Goal: Task Accomplishment & Management: Use online tool/utility

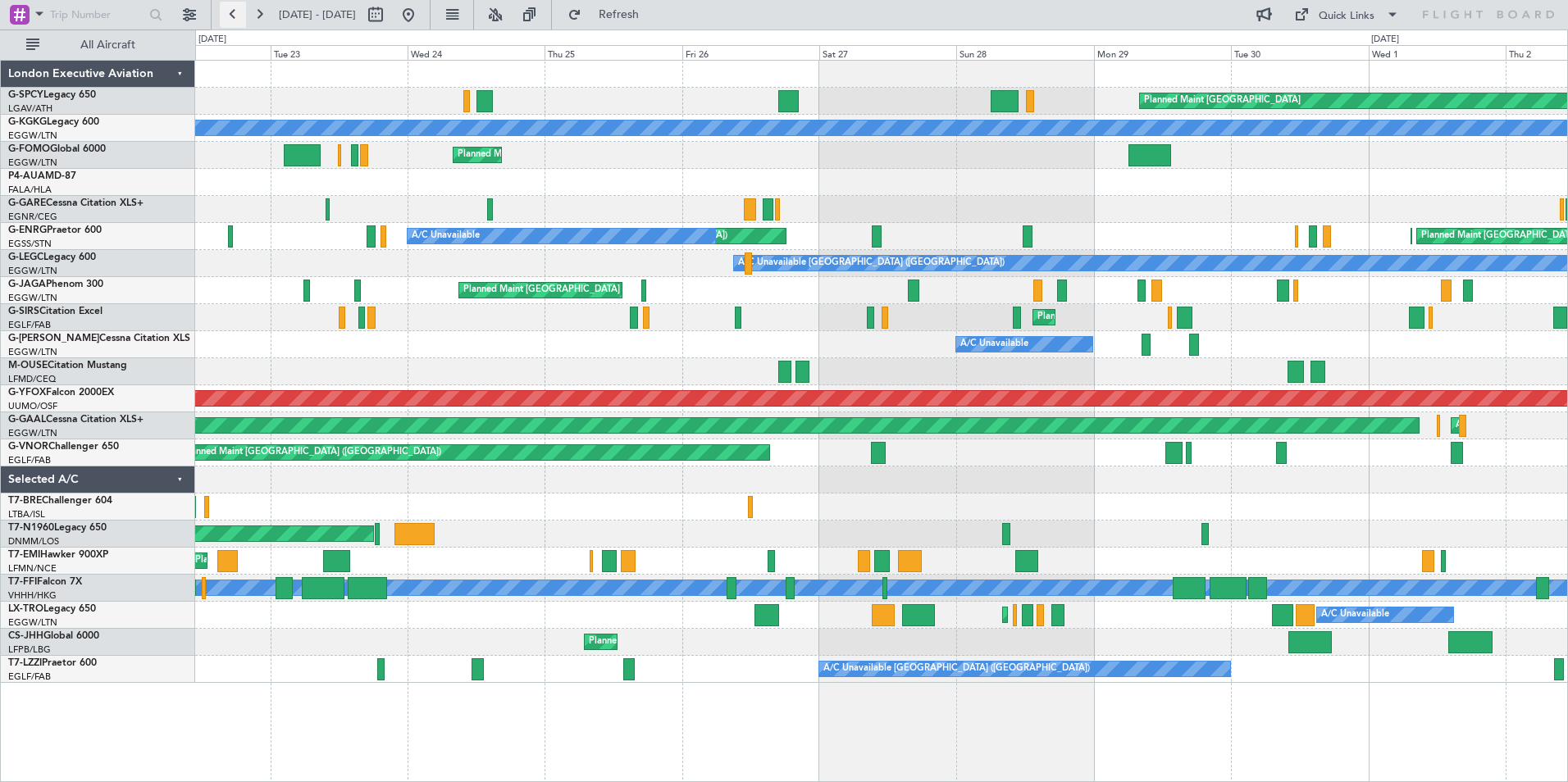
click at [232, 17] on button at bounding box center [233, 15] width 26 height 26
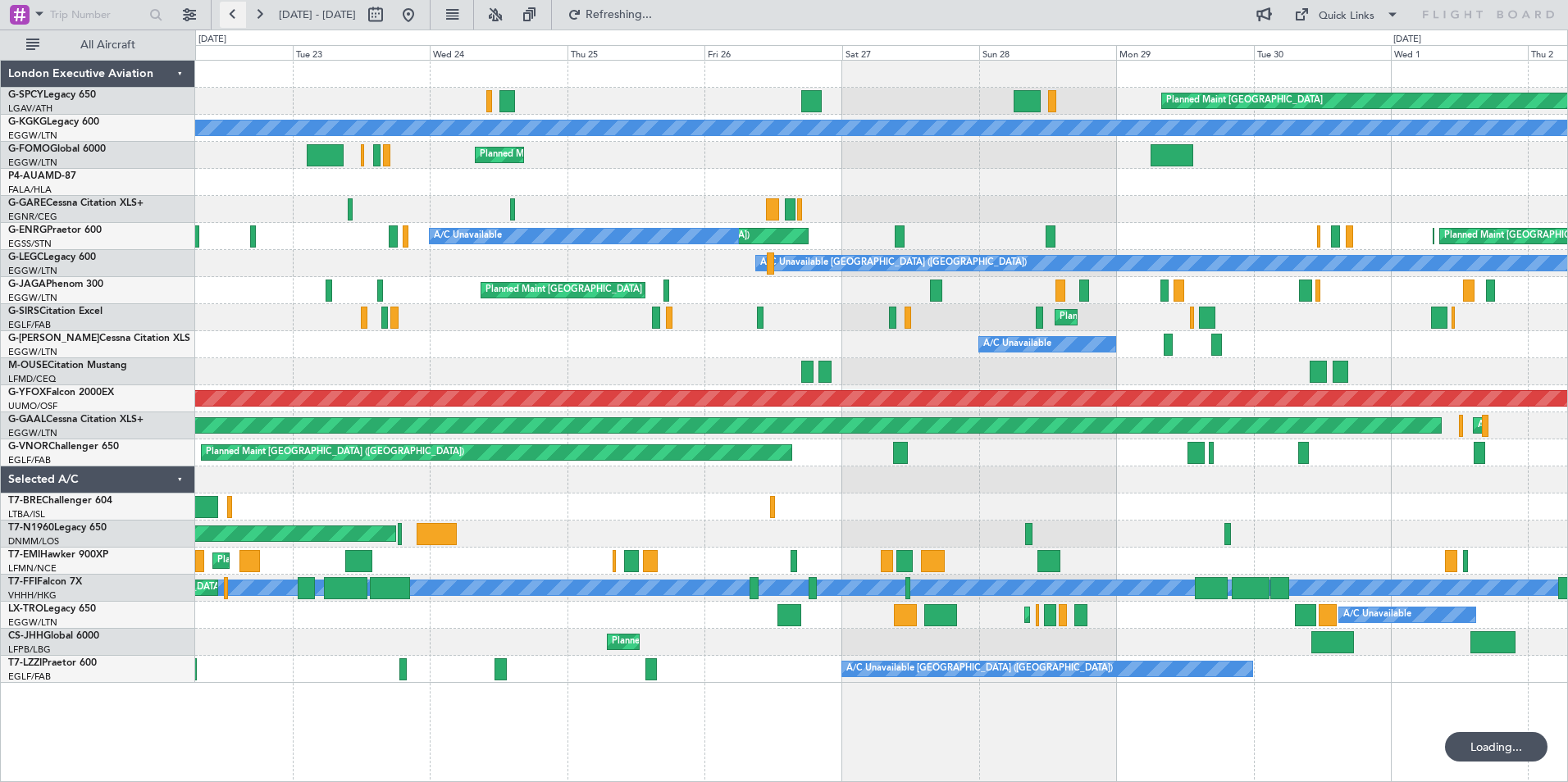
click at [232, 17] on button at bounding box center [233, 15] width 26 height 26
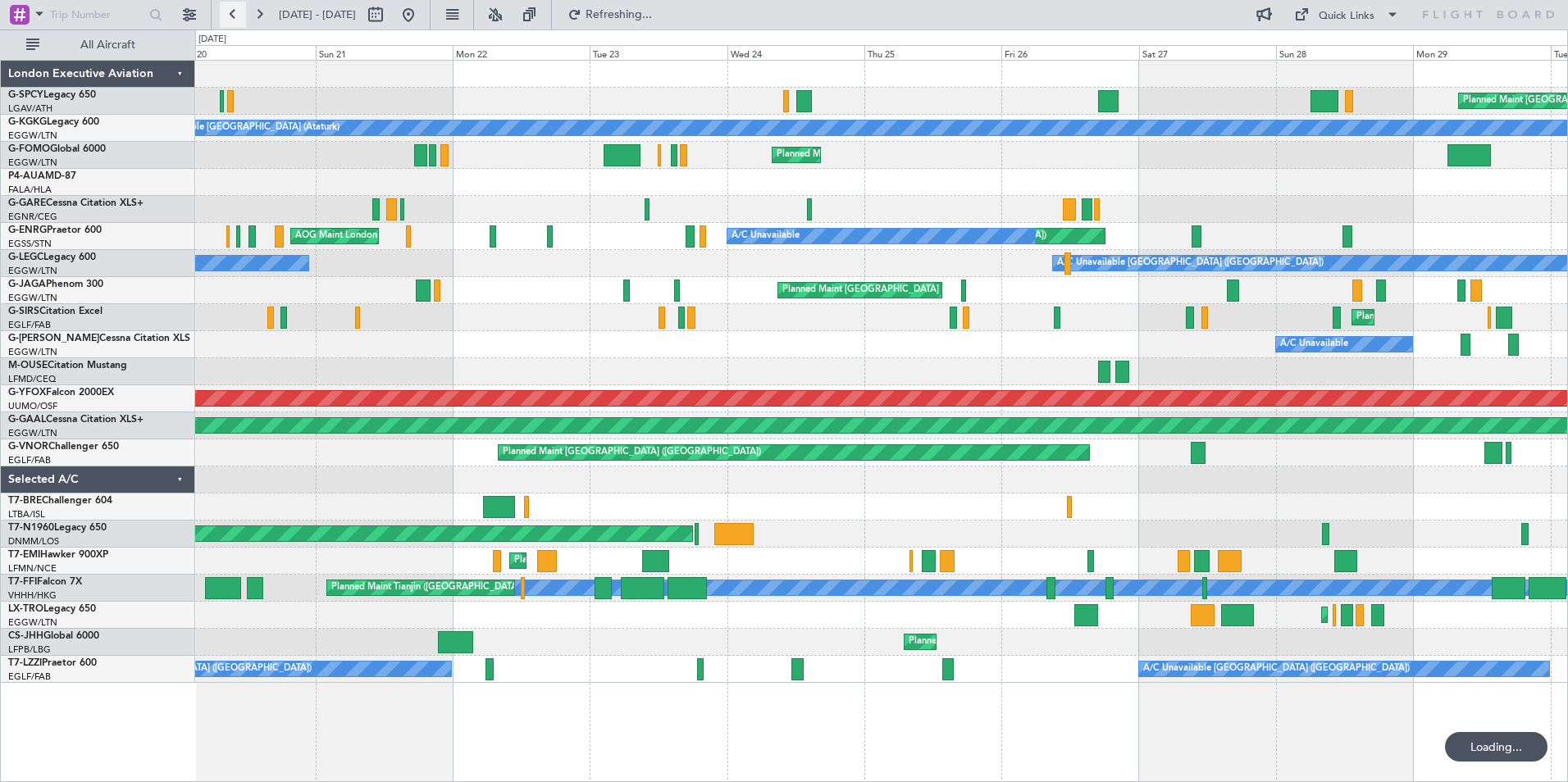
click at [232, 17] on button at bounding box center [233, 15] width 26 height 26
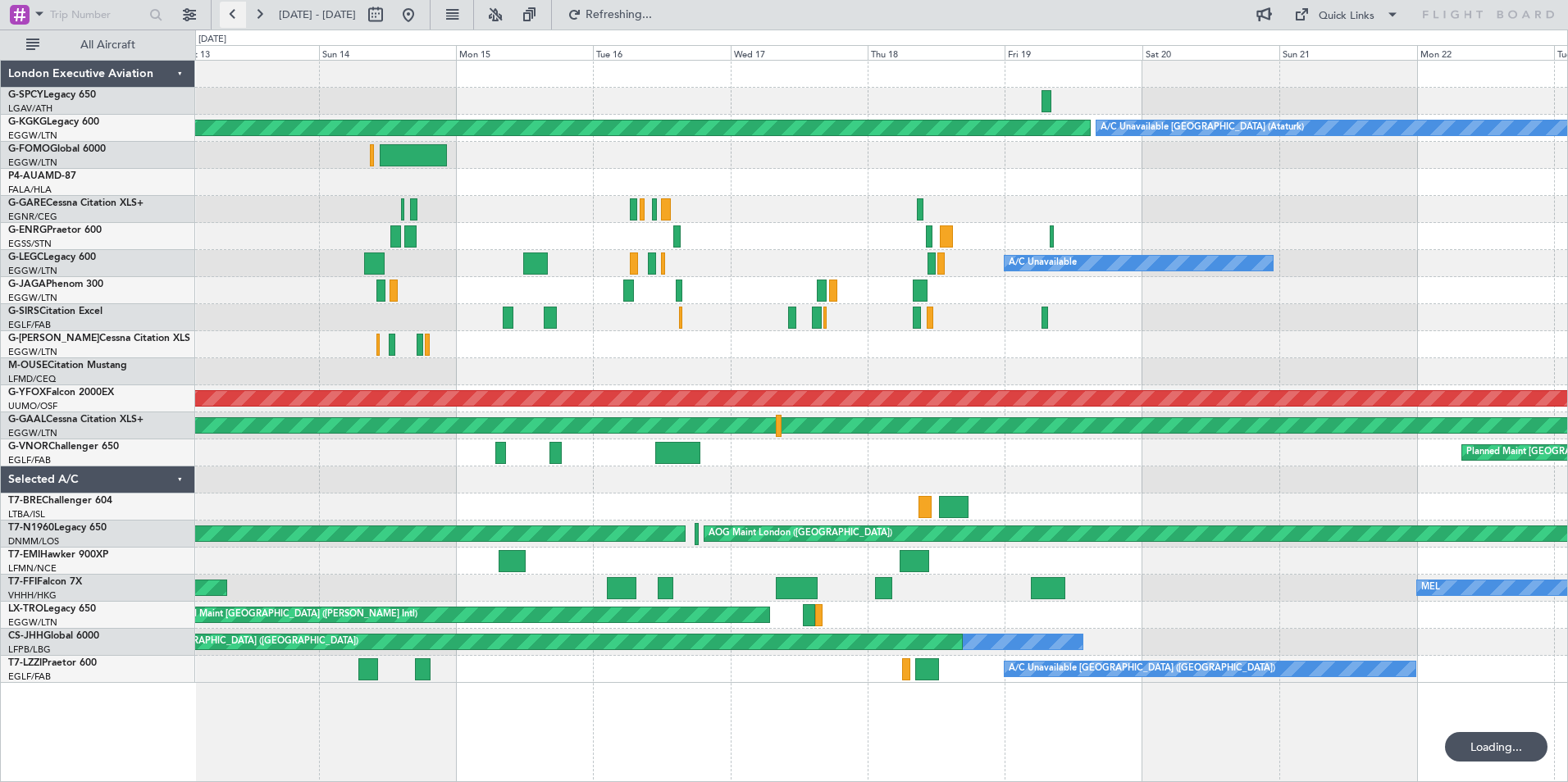
click at [231, 18] on button at bounding box center [233, 15] width 26 height 26
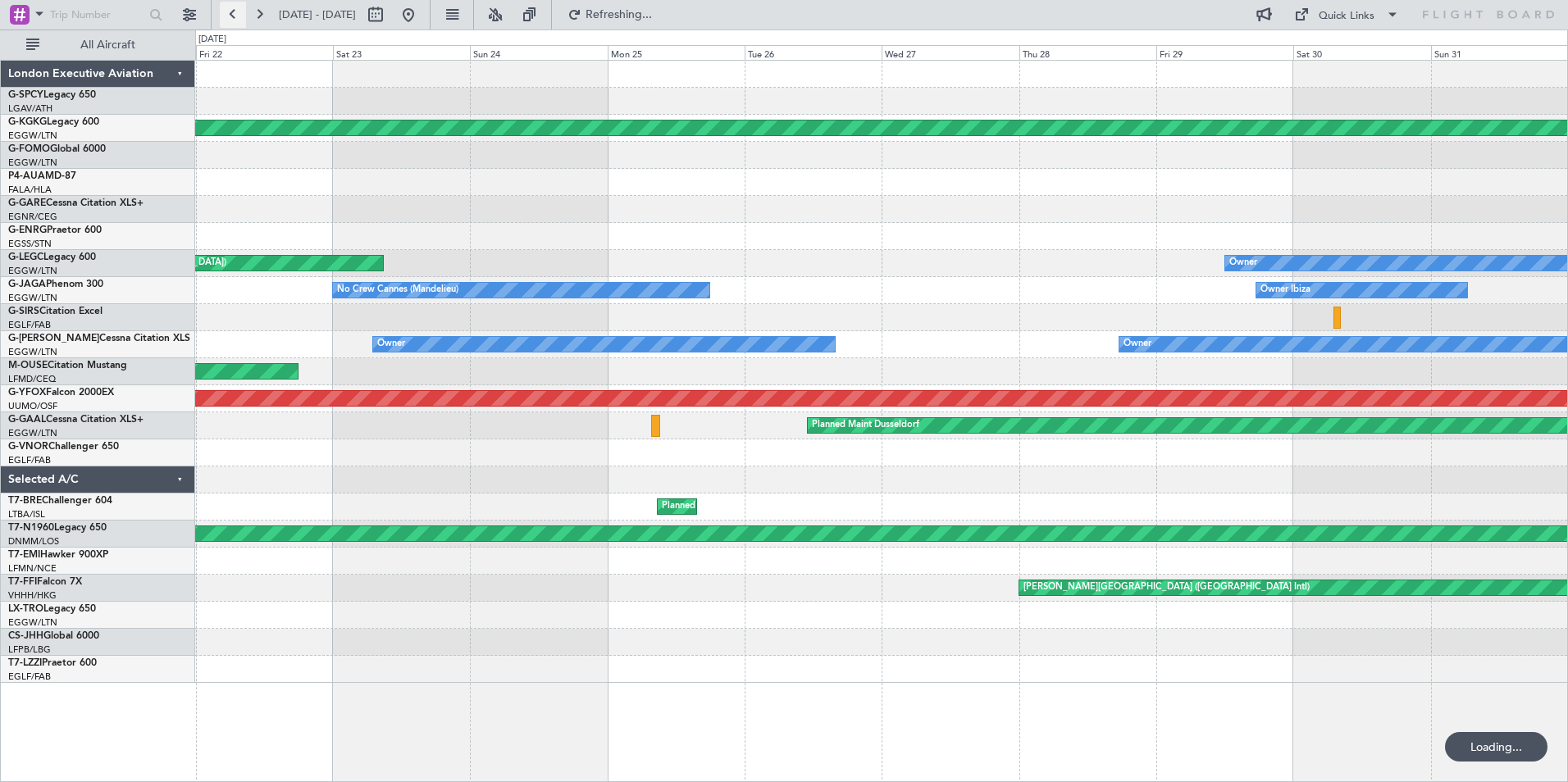
click at [231, 18] on button at bounding box center [233, 15] width 26 height 26
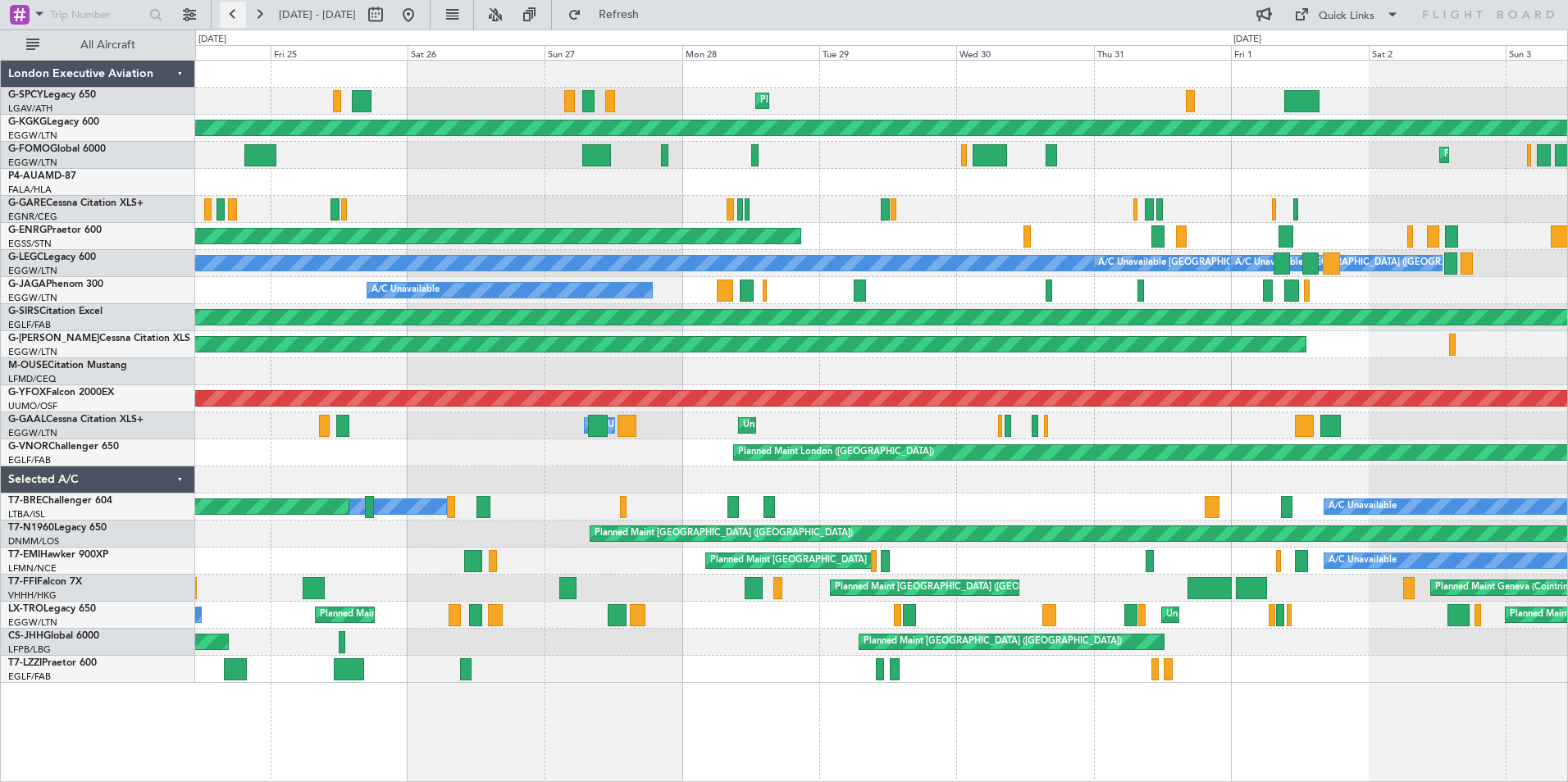
click at [237, 15] on button at bounding box center [233, 15] width 26 height 26
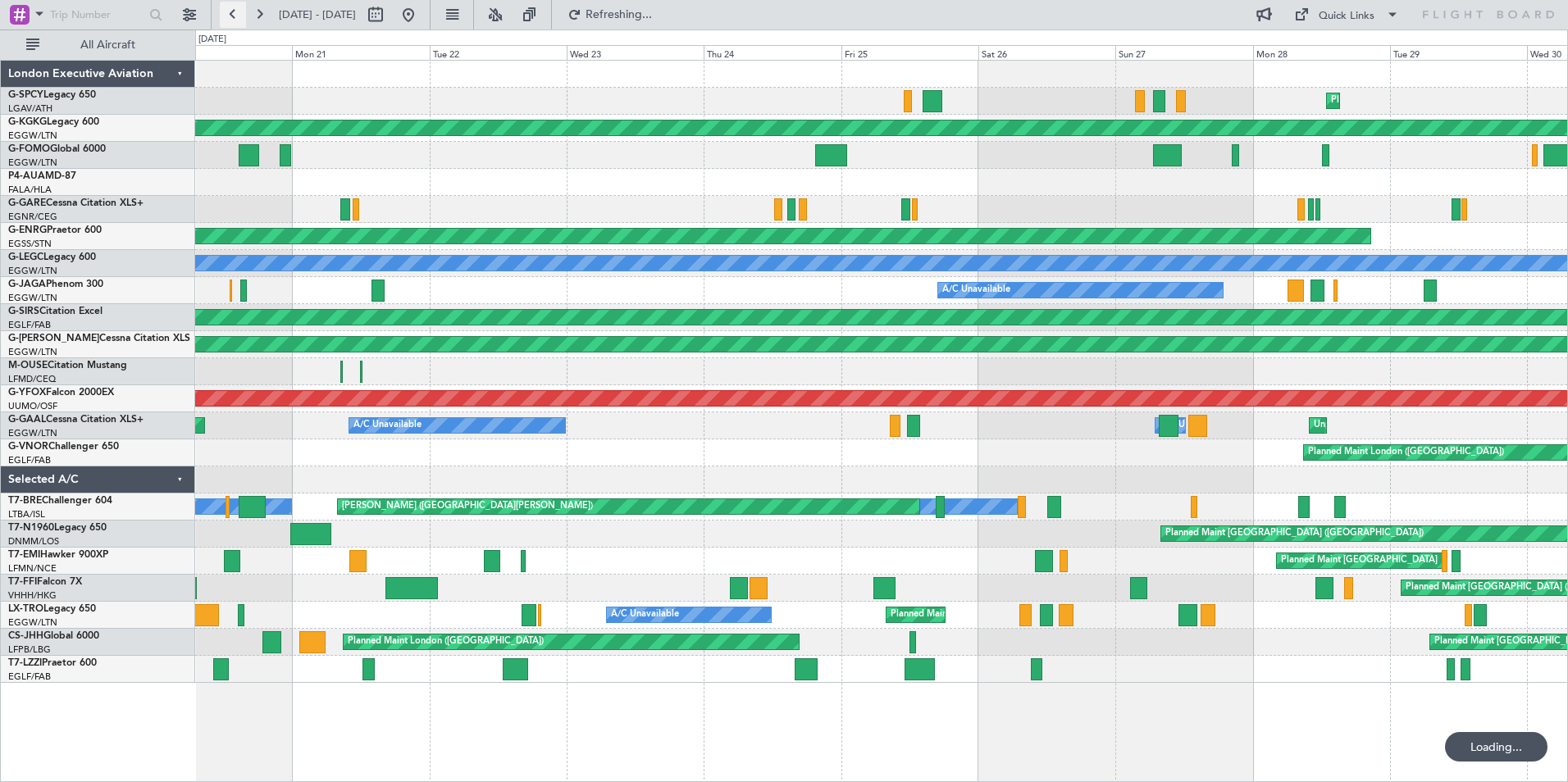
click at [236, 17] on button at bounding box center [233, 15] width 26 height 26
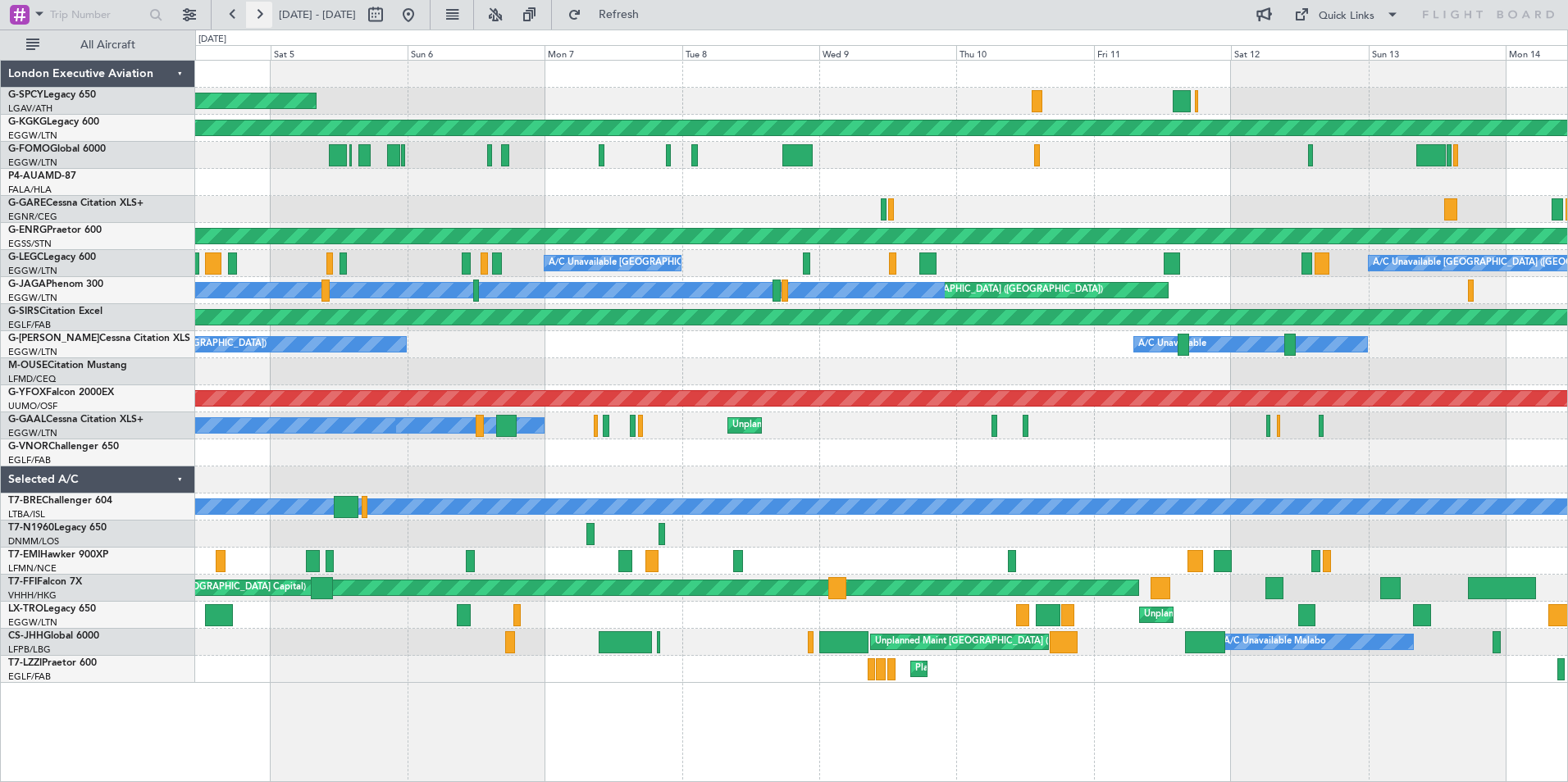
click at [261, 21] on button at bounding box center [259, 15] width 26 height 26
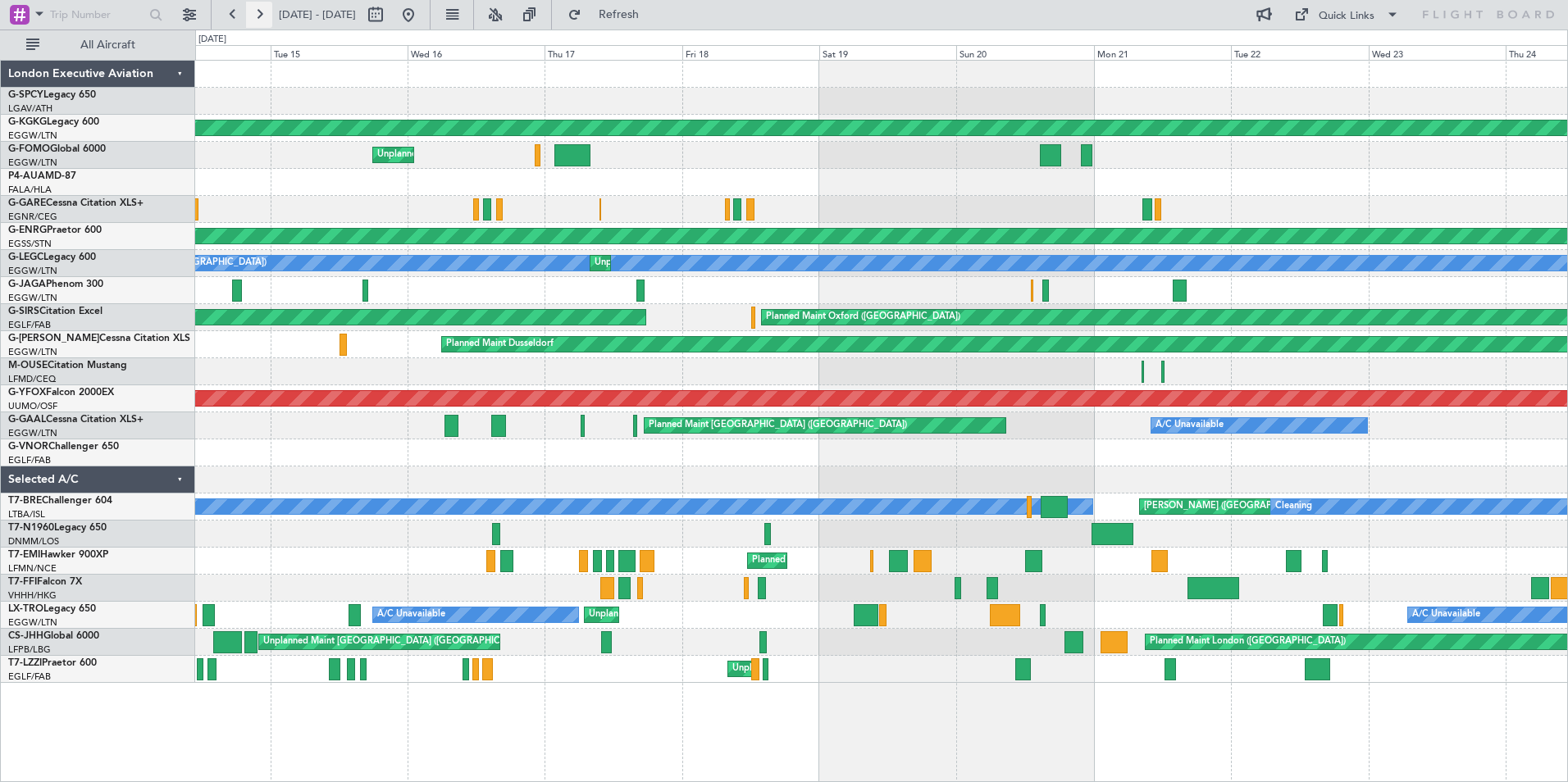
click at [261, 21] on button at bounding box center [259, 15] width 26 height 26
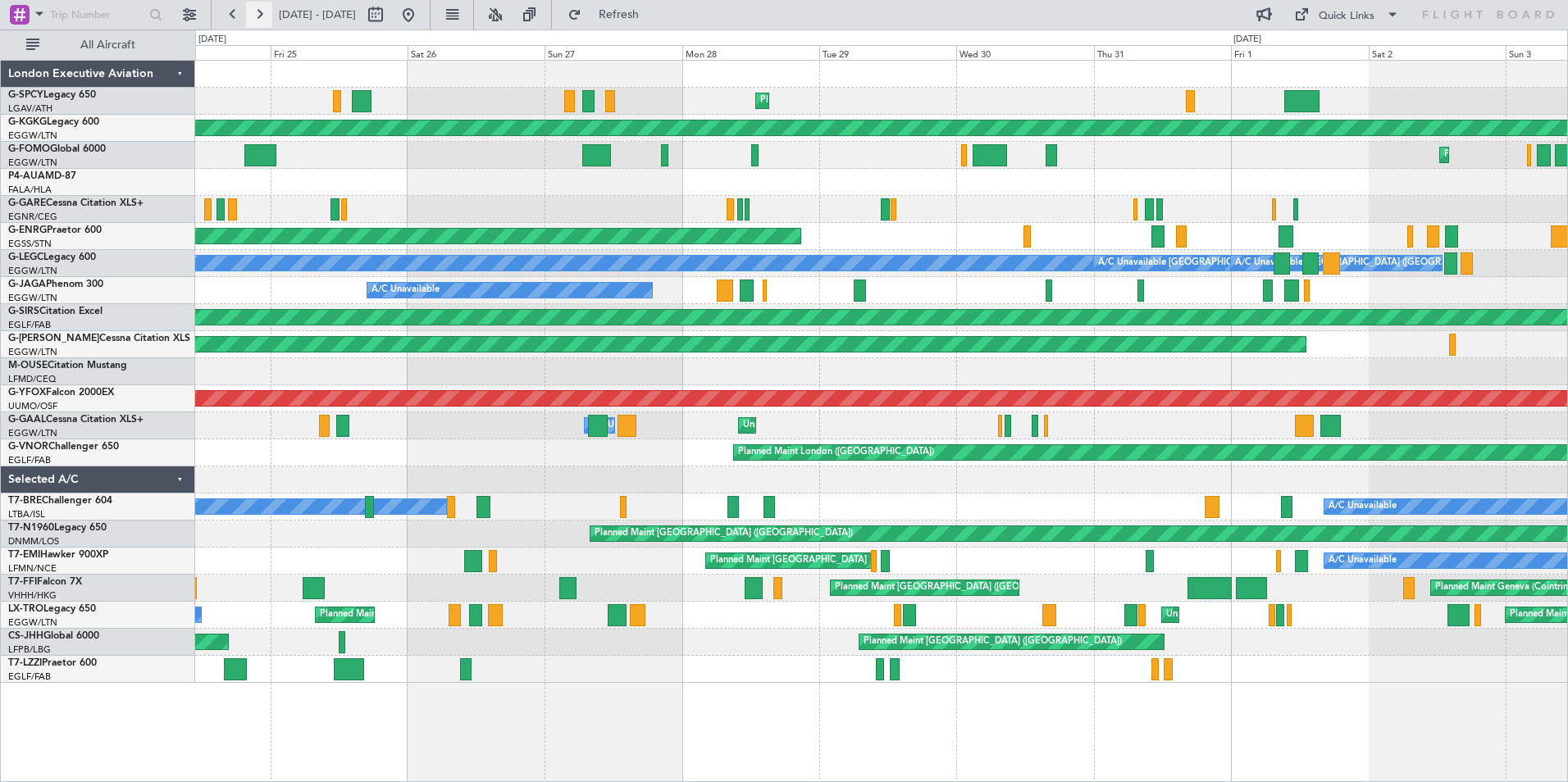
click at [261, 21] on button at bounding box center [259, 15] width 26 height 26
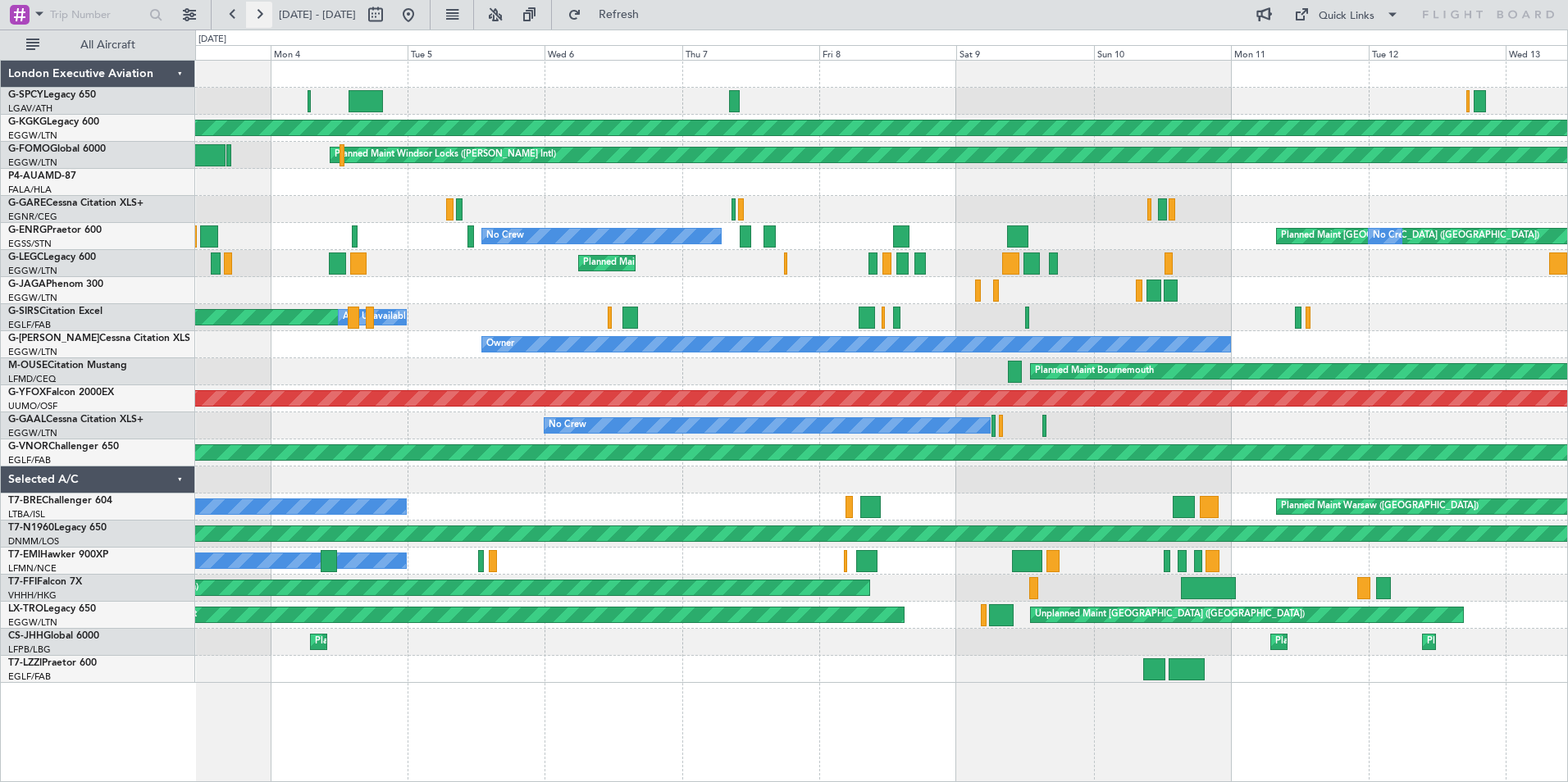
click at [256, 16] on button at bounding box center [259, 15] width 26 height 26
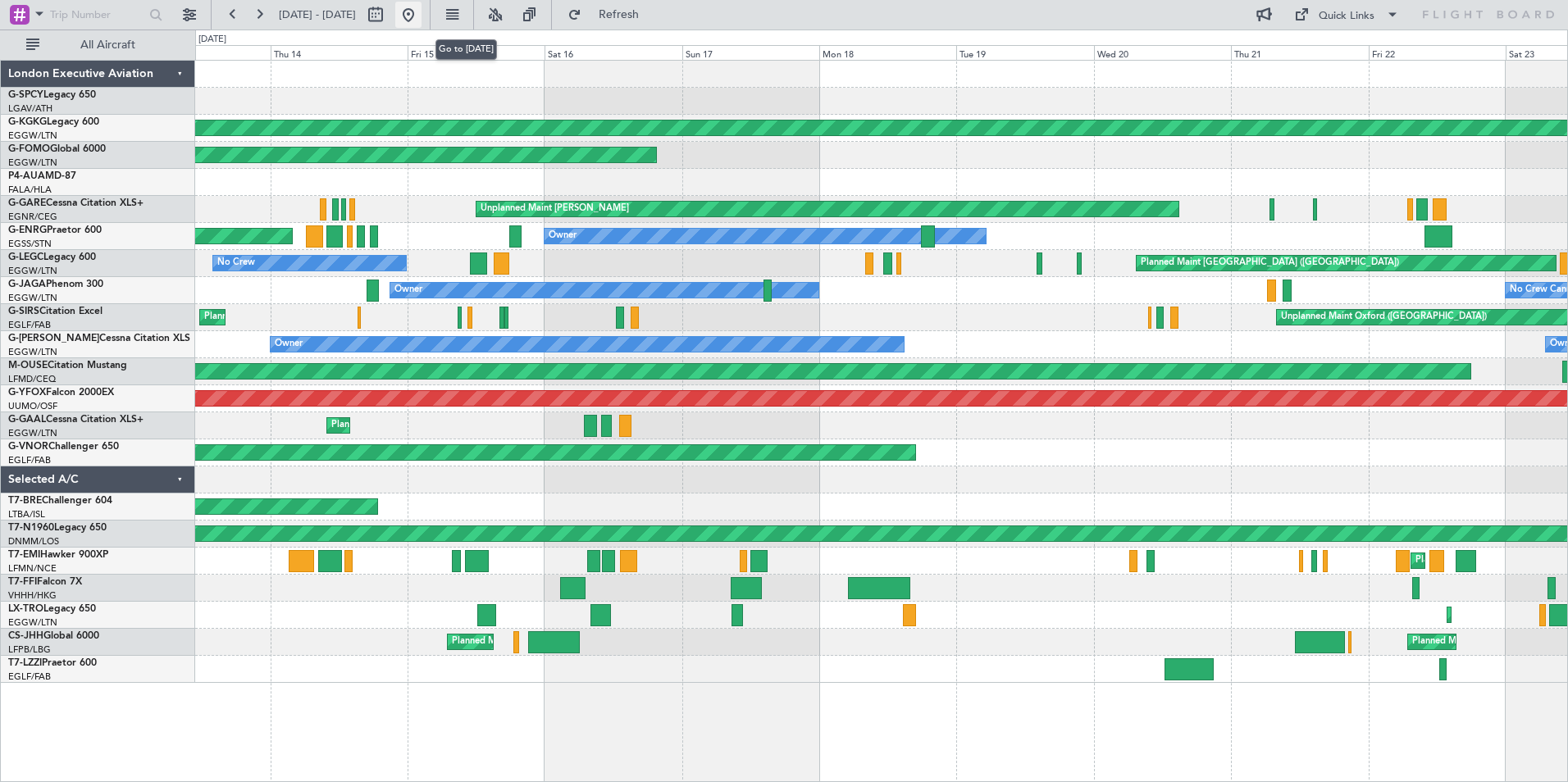
click at [422, 15] on button at bounding box center [409, 15] width 26 height 26
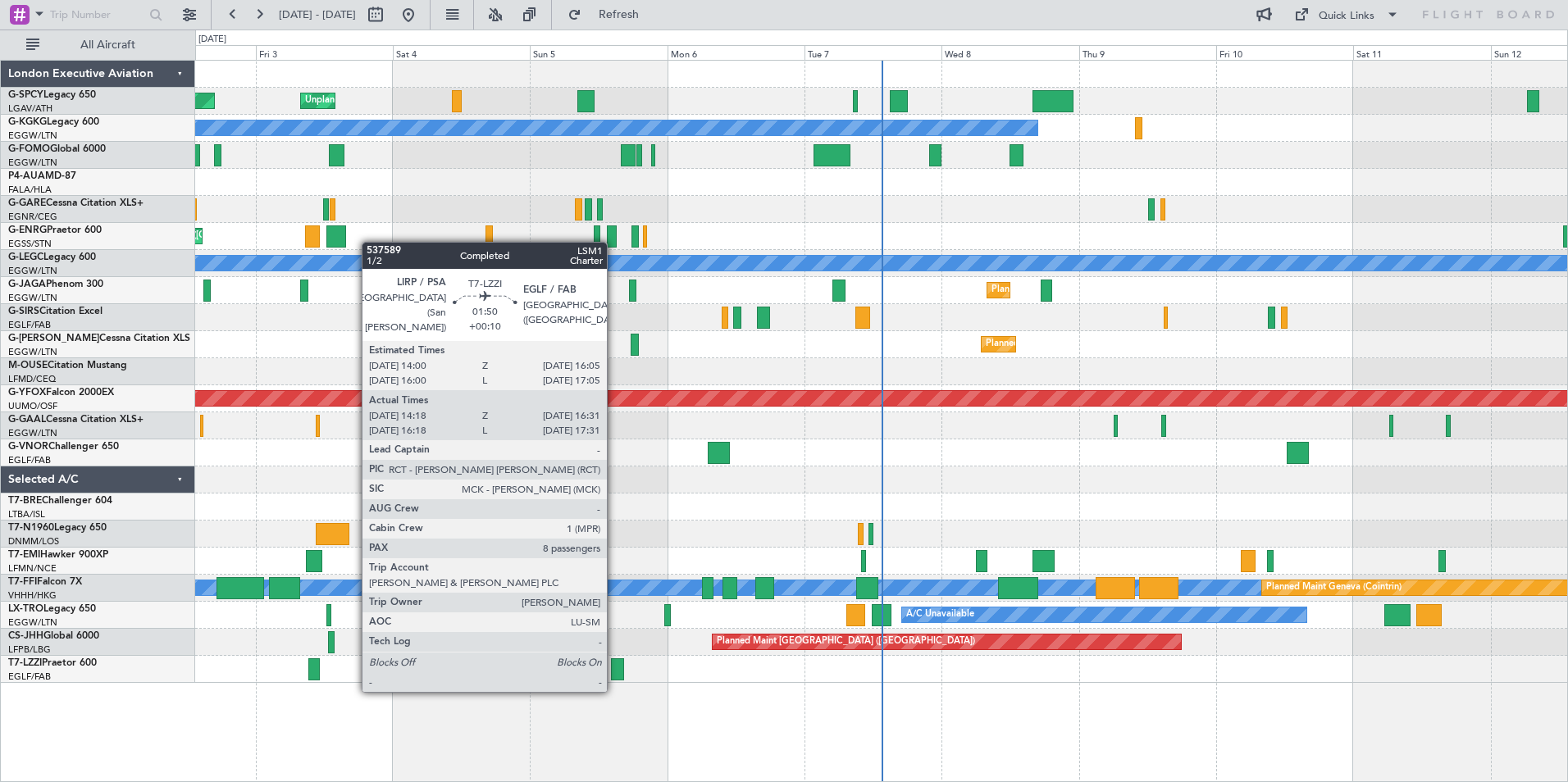
click at [614, 674] on div at bounding box center [617, 669] width 13 height 22
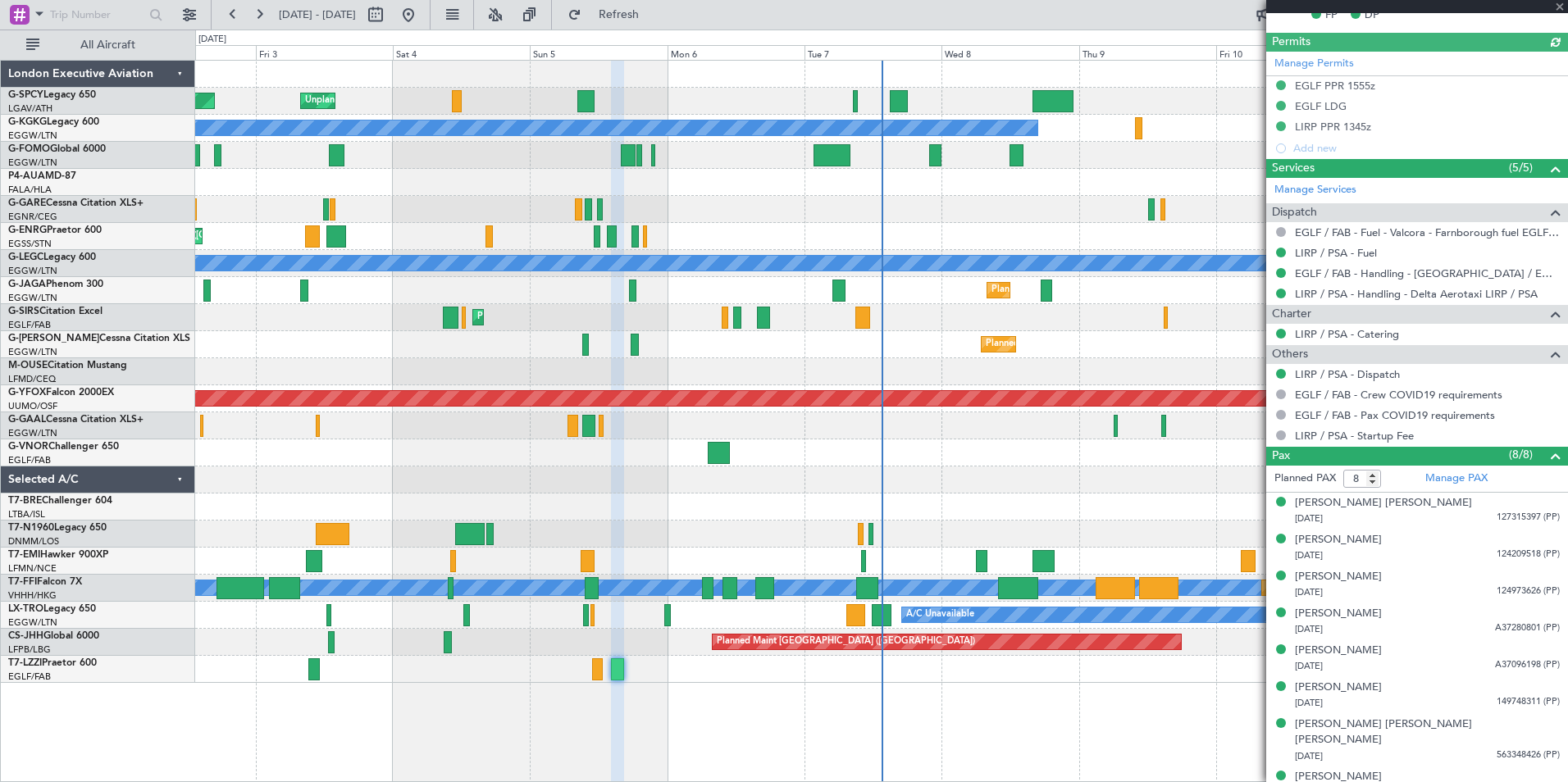
scroll to position [524, 0]
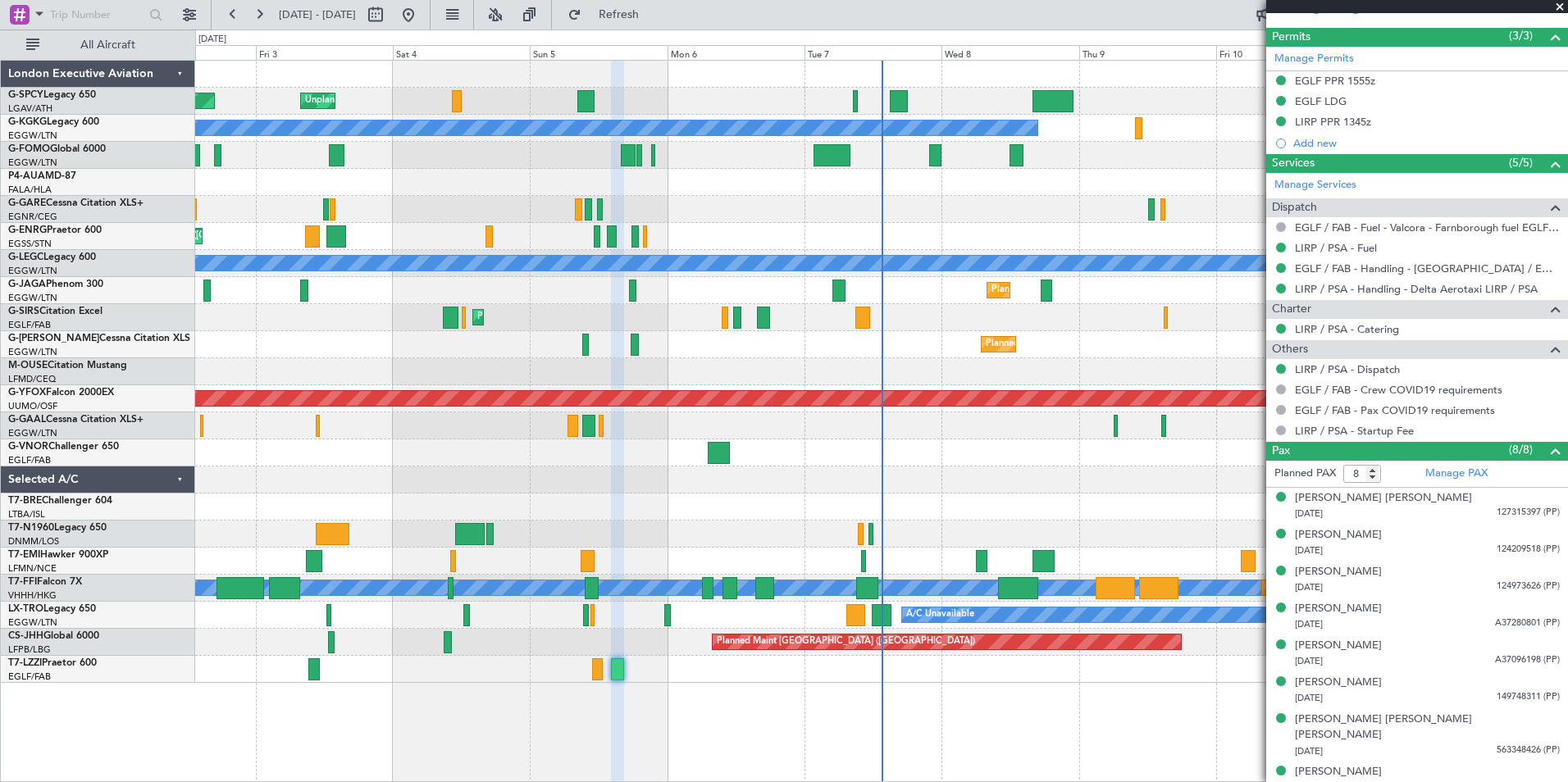
click at [1559, 7] on span at bounding box center [1560, 7] width 17 height 15
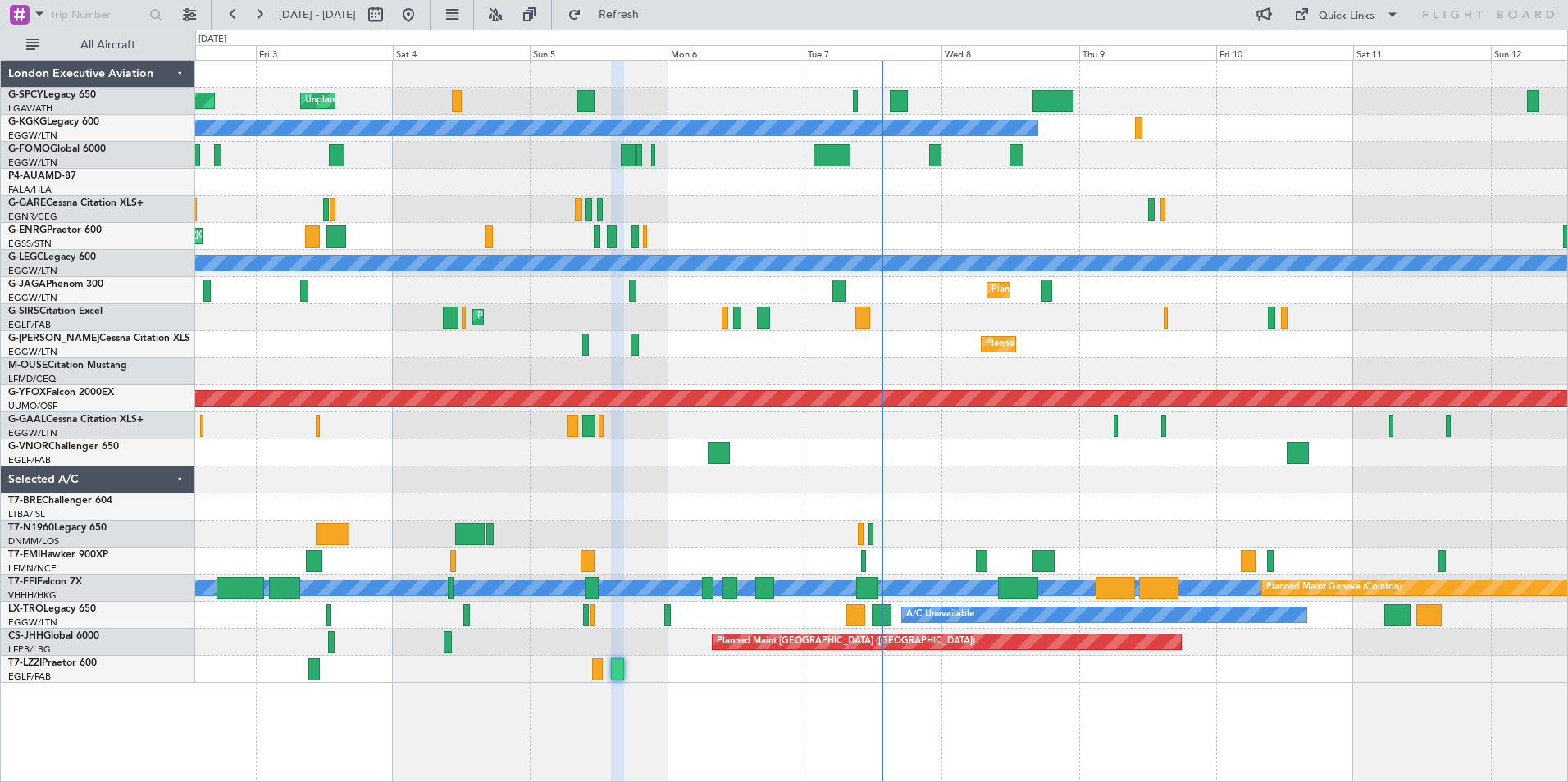
type input "0"
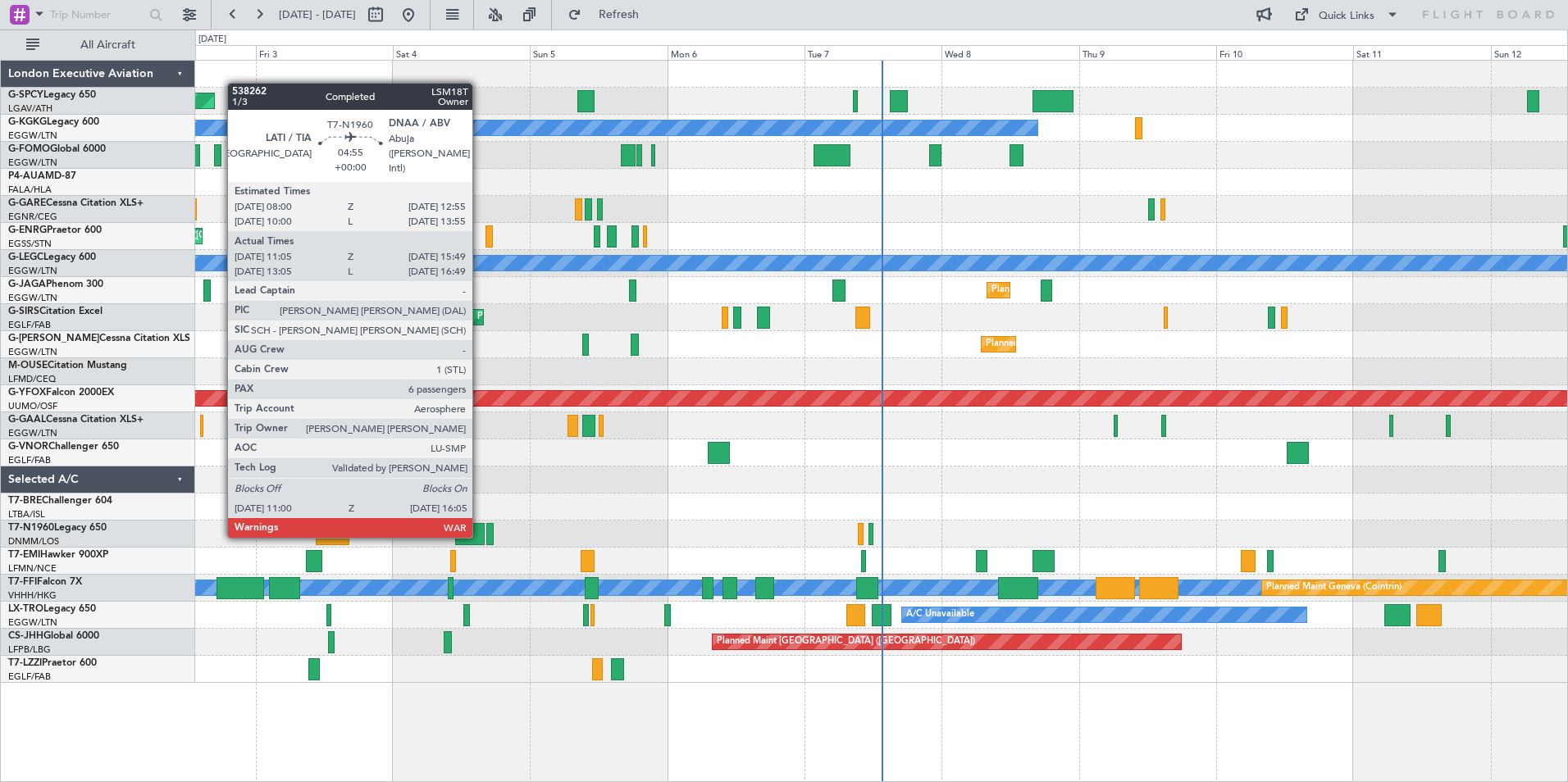
click at [479, 535] on div at bounding box center [470, 534] width 30 height 22
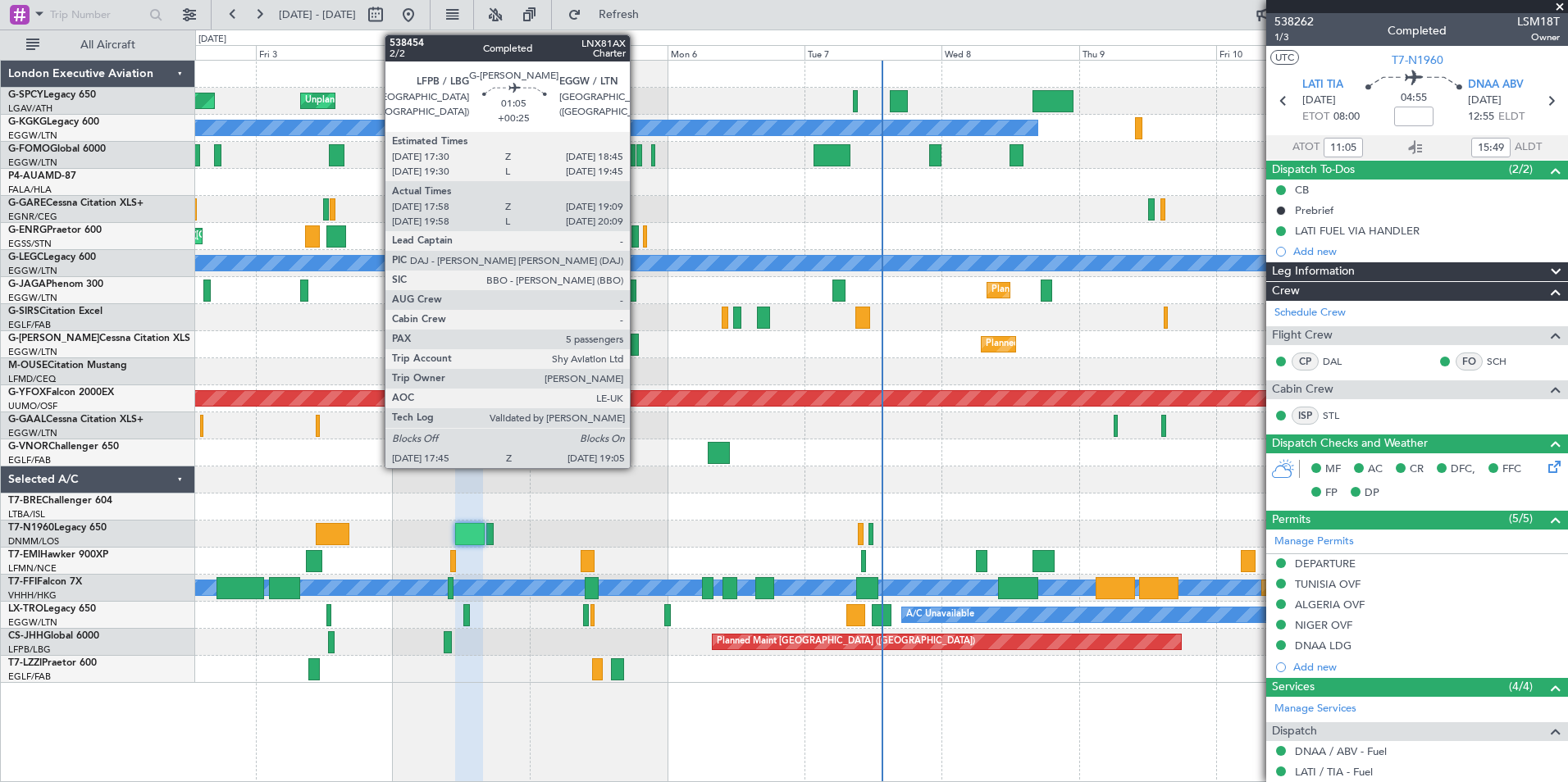
click at [637, 343] on div at bounding box center [635, 345] width 8 height 22
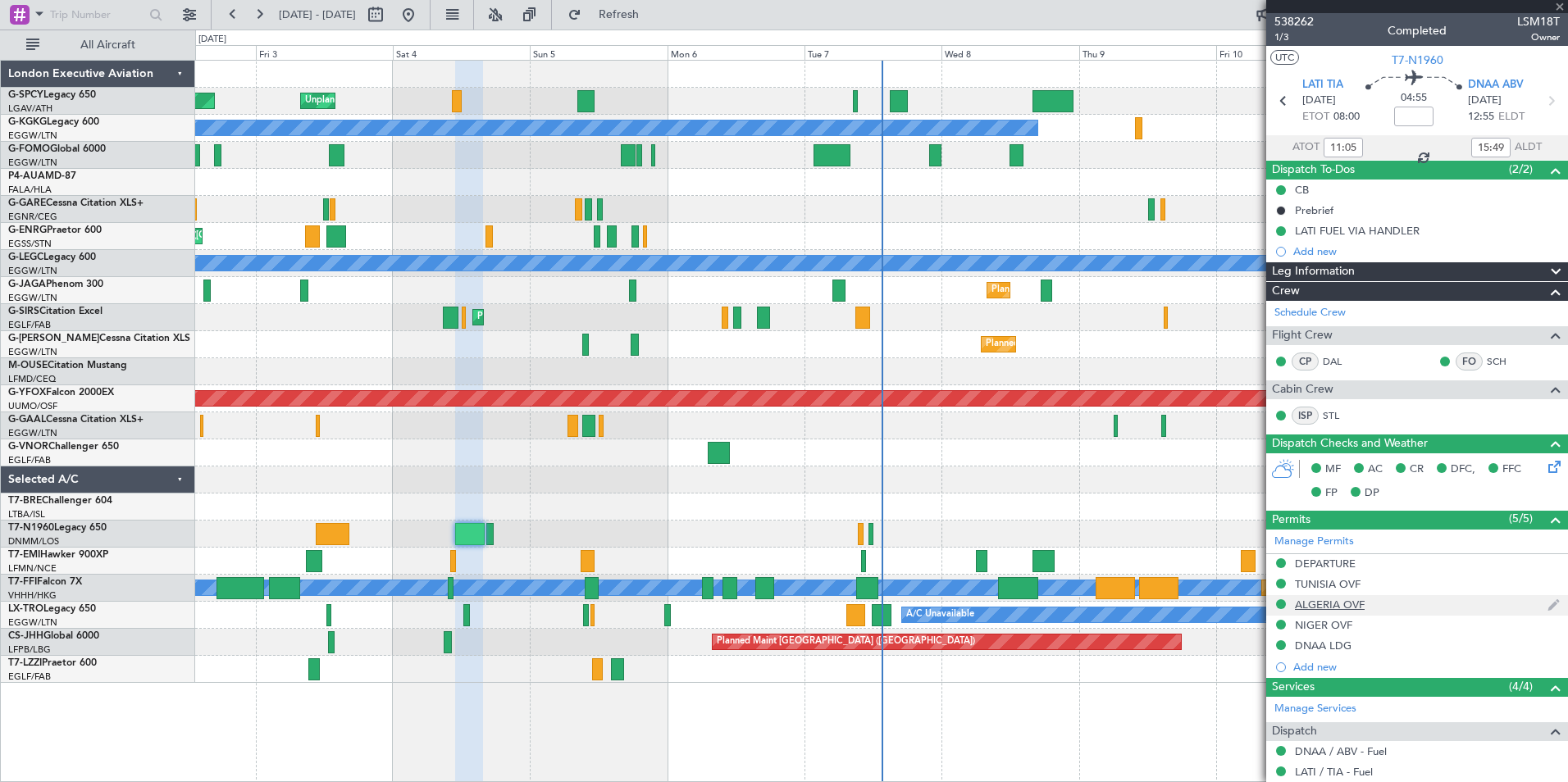
type input "+00:25"
type input "17:58"
type input "18:59"
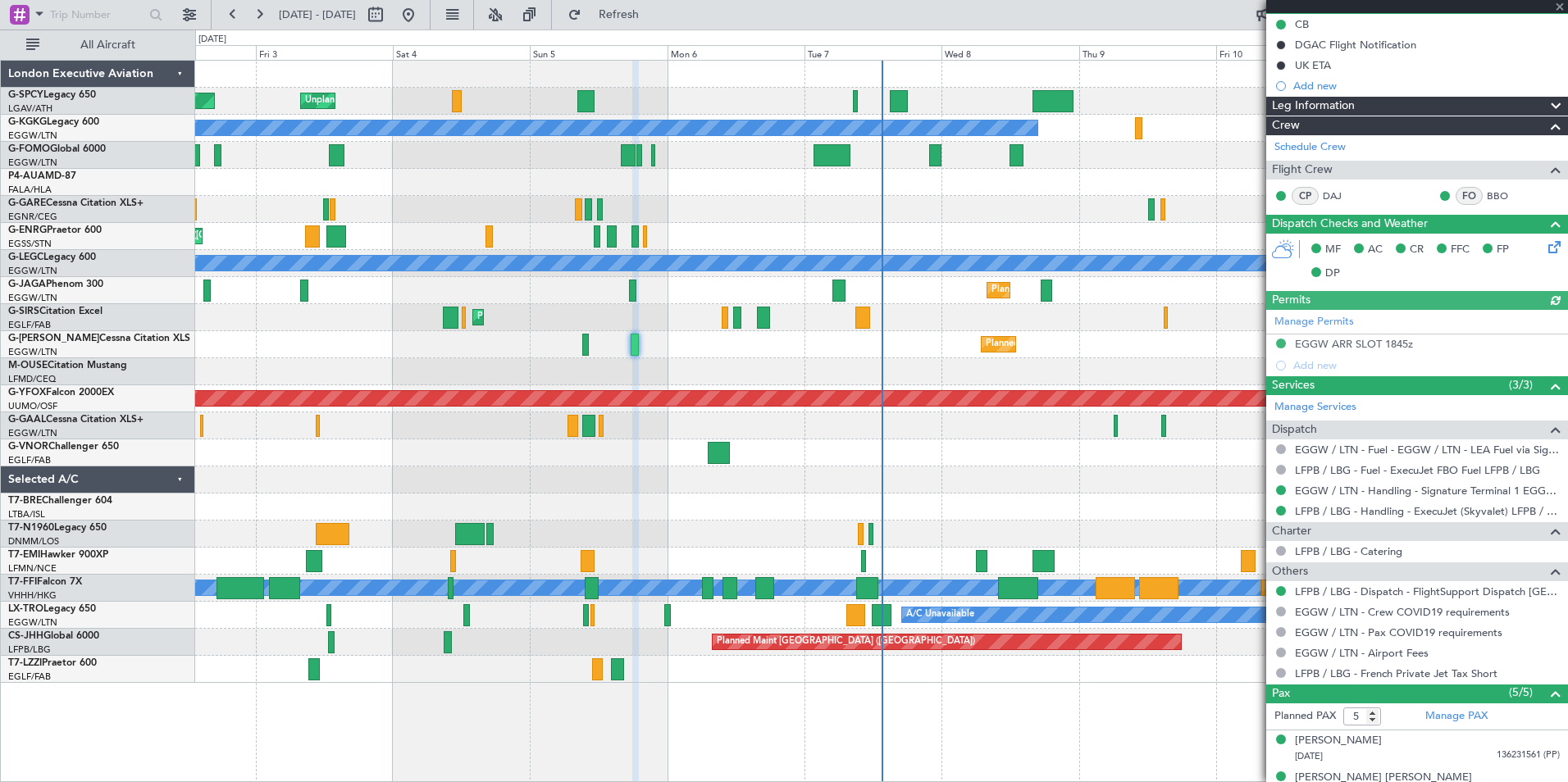
scroll to position [298, 0]
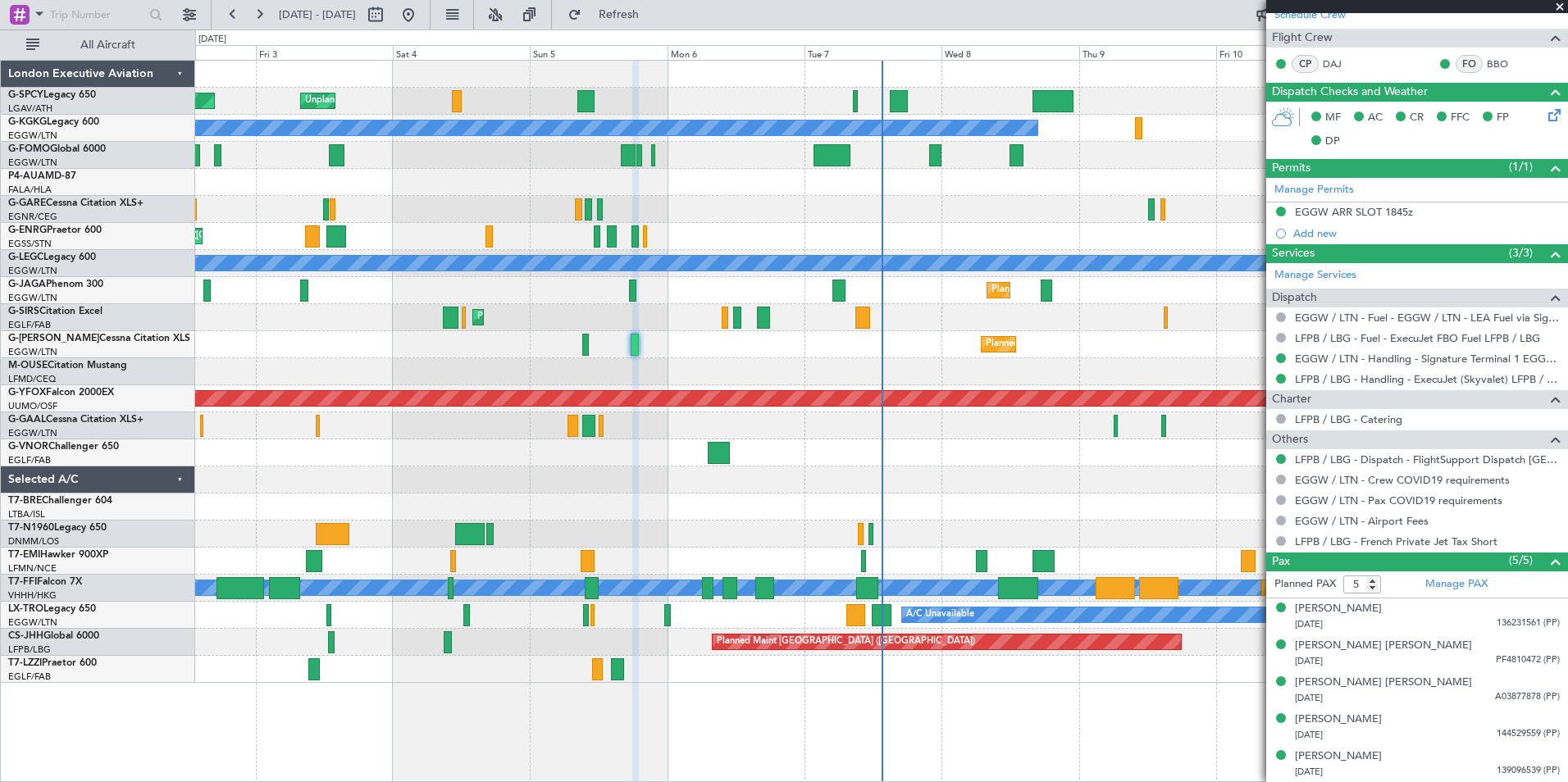
click at [1561, 7] on span at bounding box center [1560, 7] width 17 height 15
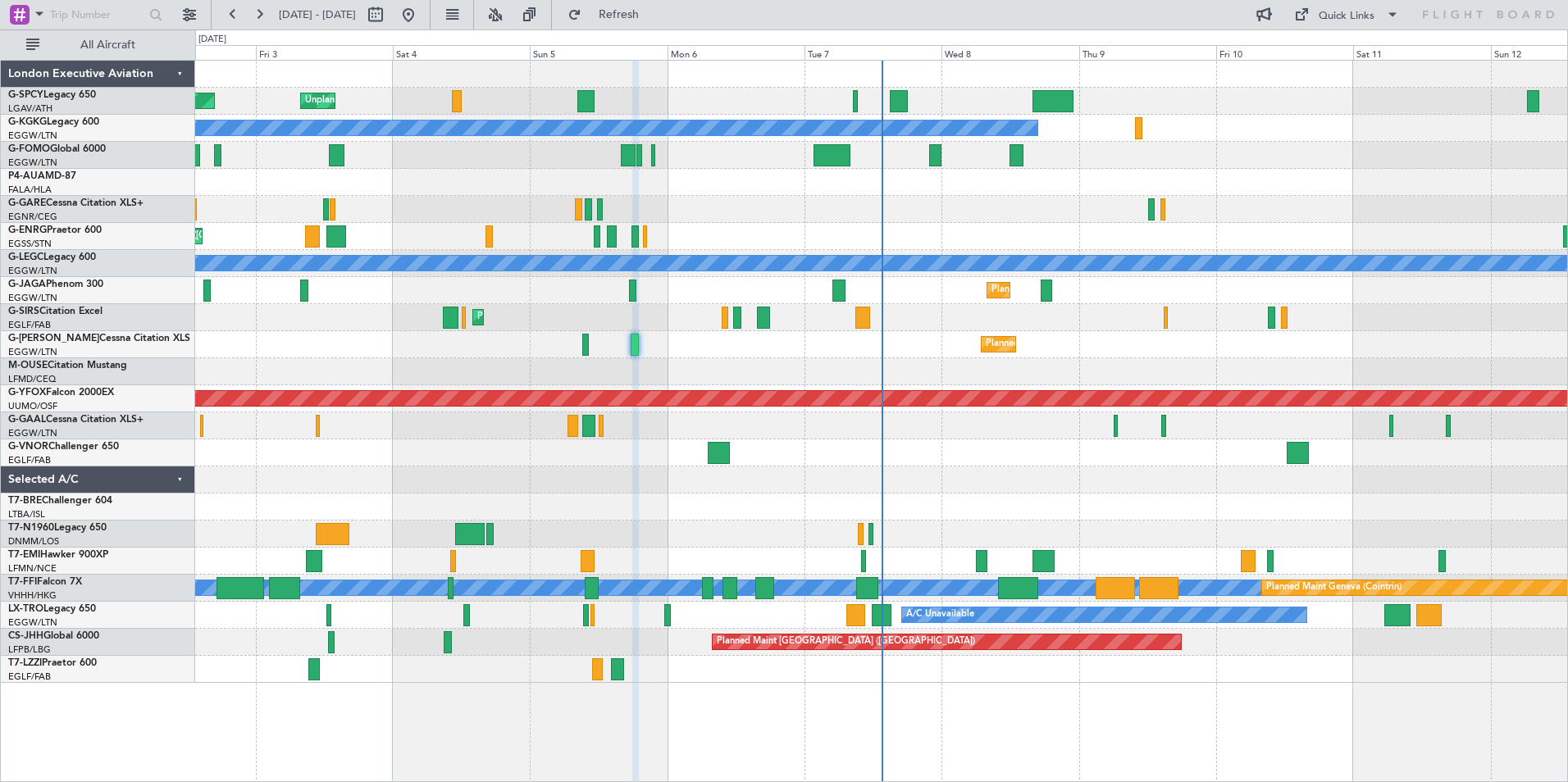
type input "0"
click at [239, 12] on button at bounding box center [233, 15] width 26 height 26
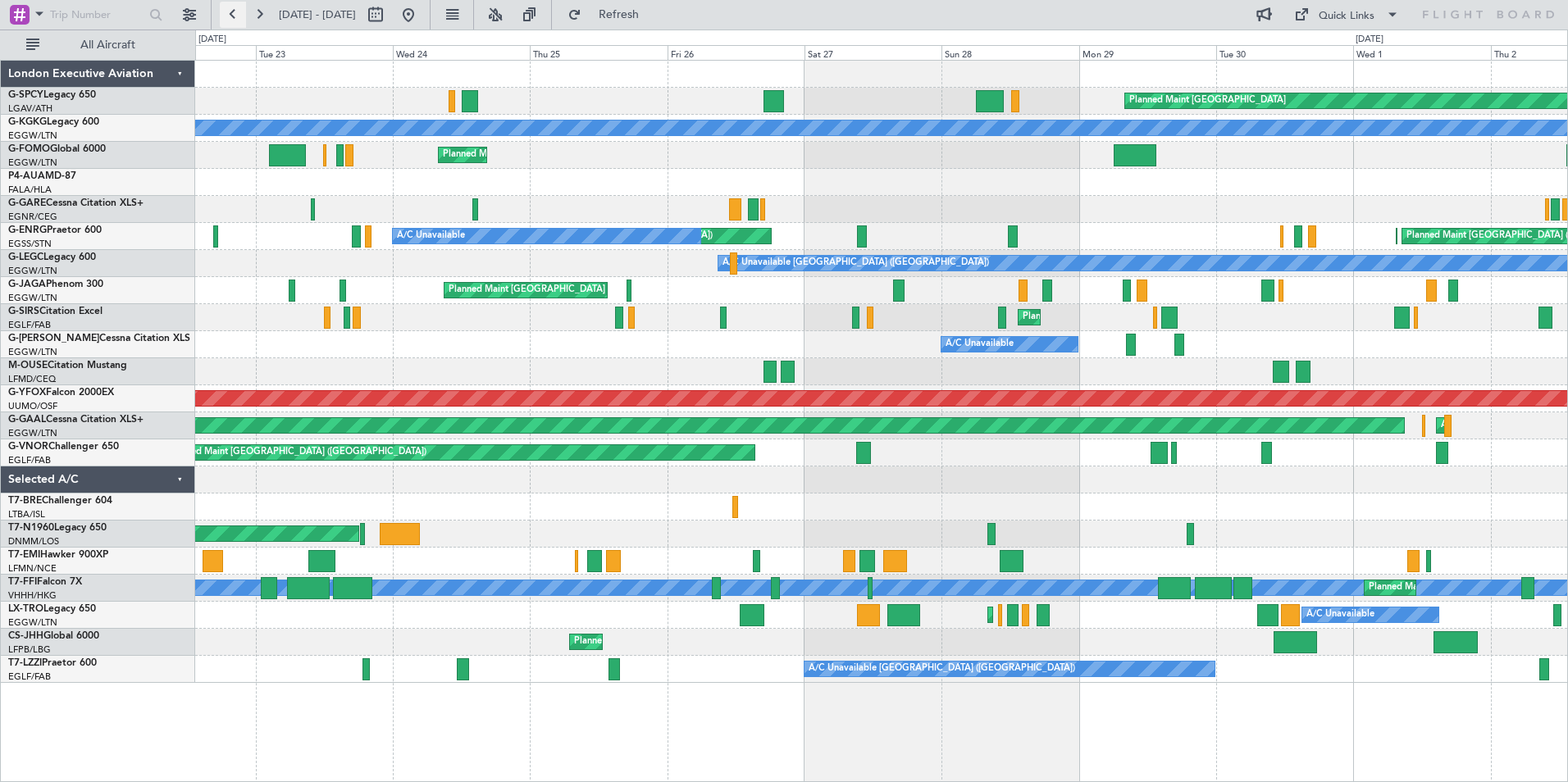
click at [237, 12] on button at bounding box center [233, 15] width 26 height 26
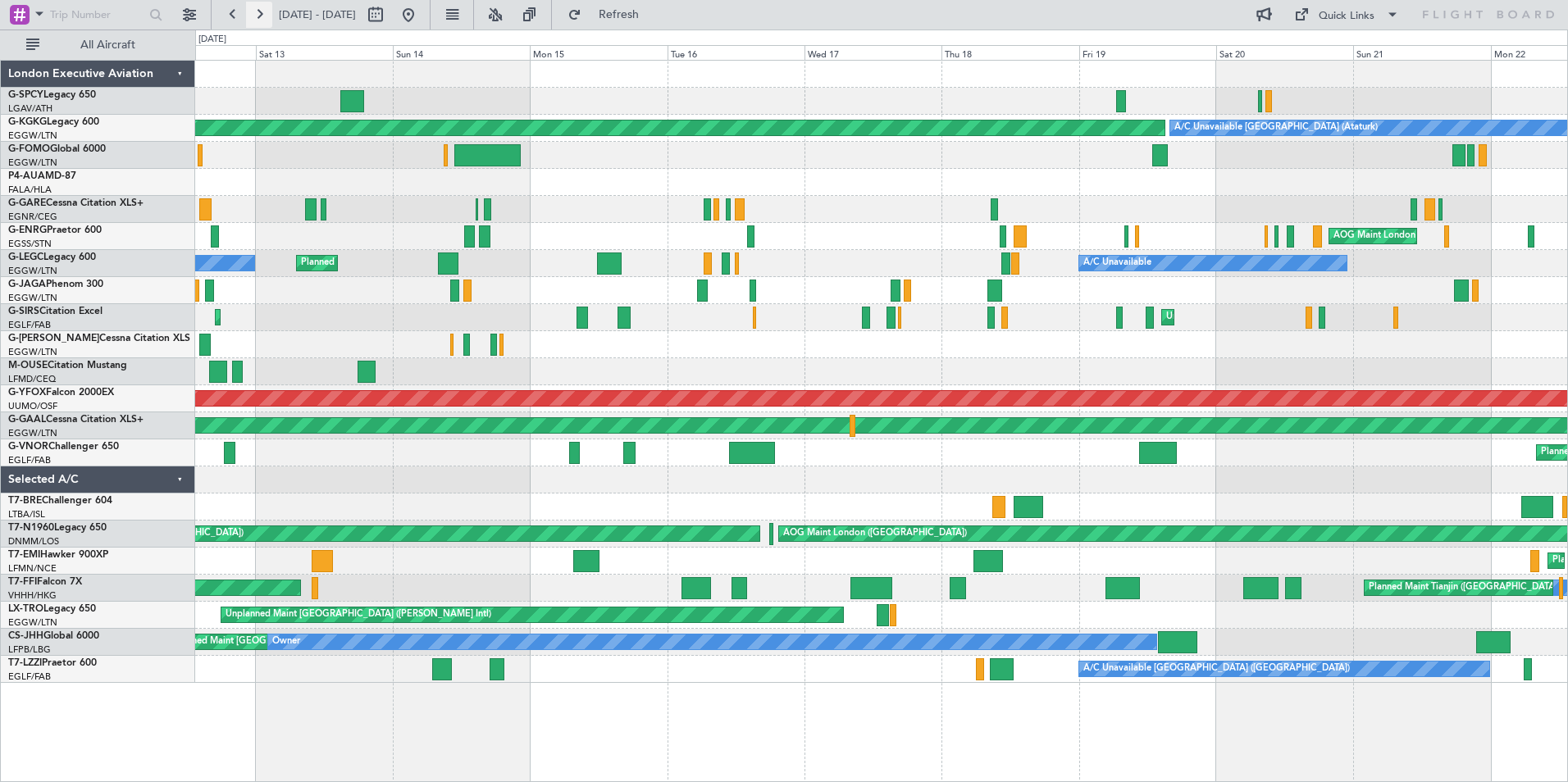
click at [261, 19] on button at bounding box center [259, 15] width 26 height 26
